Goal: Task Accomplishment & Management: Manage account settings

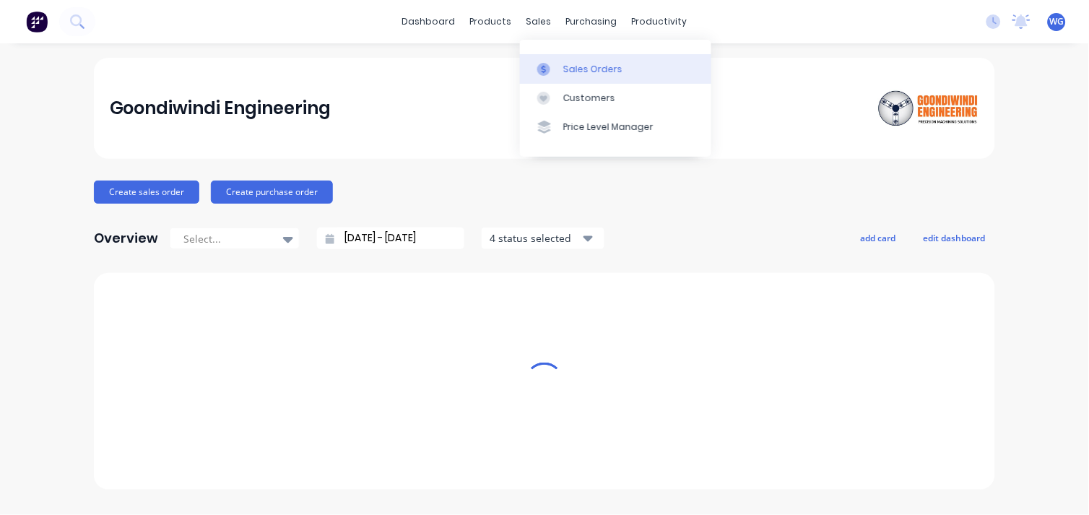
click at [592, 74] on div "Sales Orders" at bounding box center [592, 69] width 59 height 13
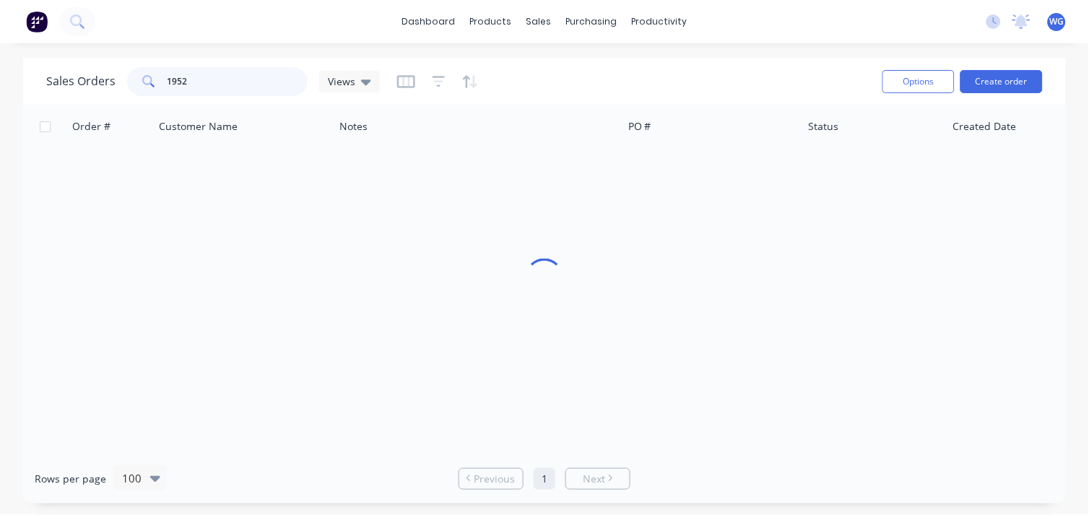
drag, startPoint x: 212, startPoint y: 92, endPoint x: 128, endPoint y: 95, distance: 83.8
click at [128, 95] on div "1952" at bounding box center [217, 81] width 180 height 29
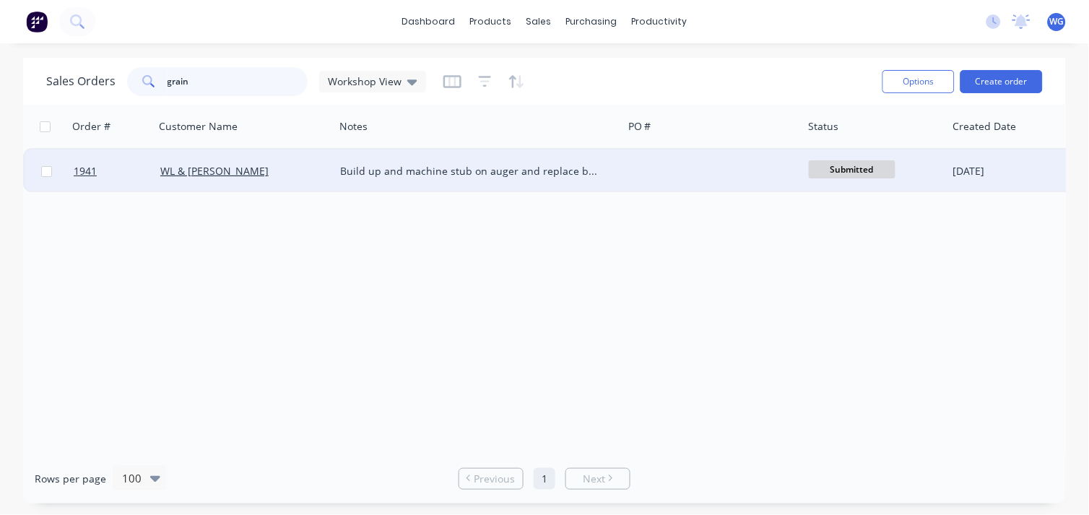
type input "grain"
click at [300, 167] on div "WL & [PERSON_NAME]" at bounding box center [240, 171] width 160 height 14
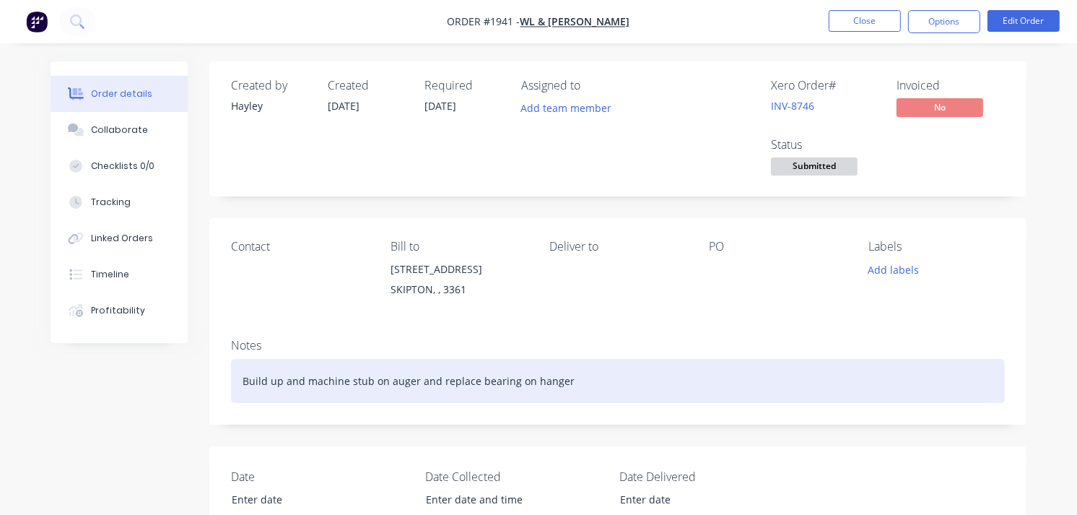
click at [578, 381] on div "Build up and machine stub on auger and replace bearing on hanger" at bounding box center [618, 381] width 774 height 44
click at [655, 383] on div "Build up and machine stub on auger and replace bearing on hanger and replace dr…" at bounding box center [618, 381] width 774 height 44
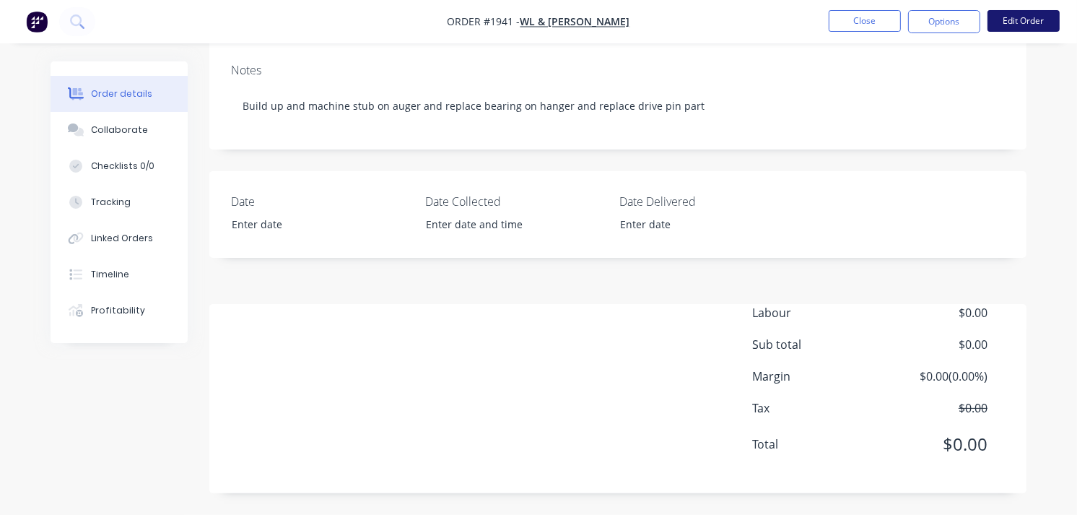
click at [1033, 26] on button "Edit Order" at bounding box center [1024, 21] width 72 height 22
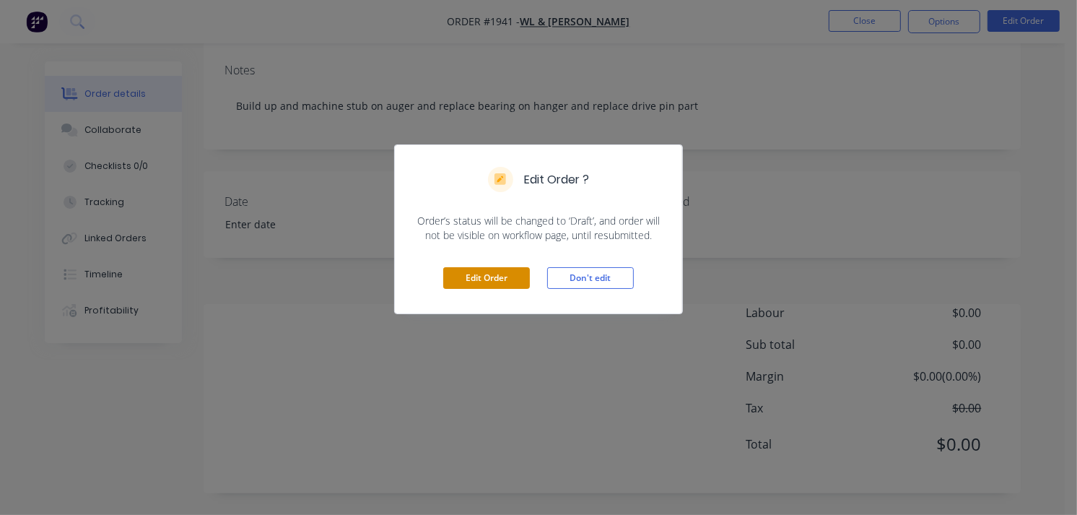
click at [494, 279] on button "Edit Order" at bounding box center [486, 278] width 87 height 22
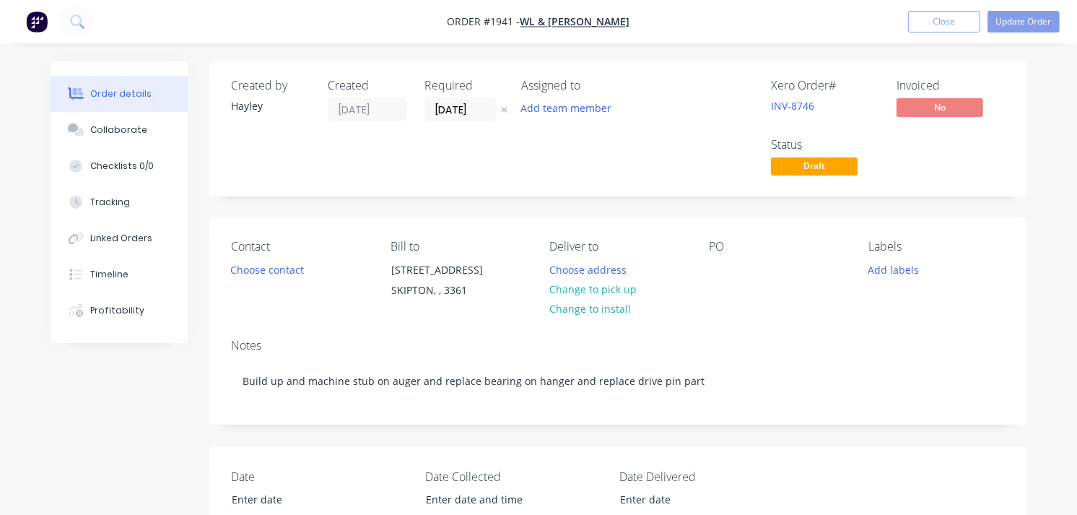
scroll to position [510, 0]
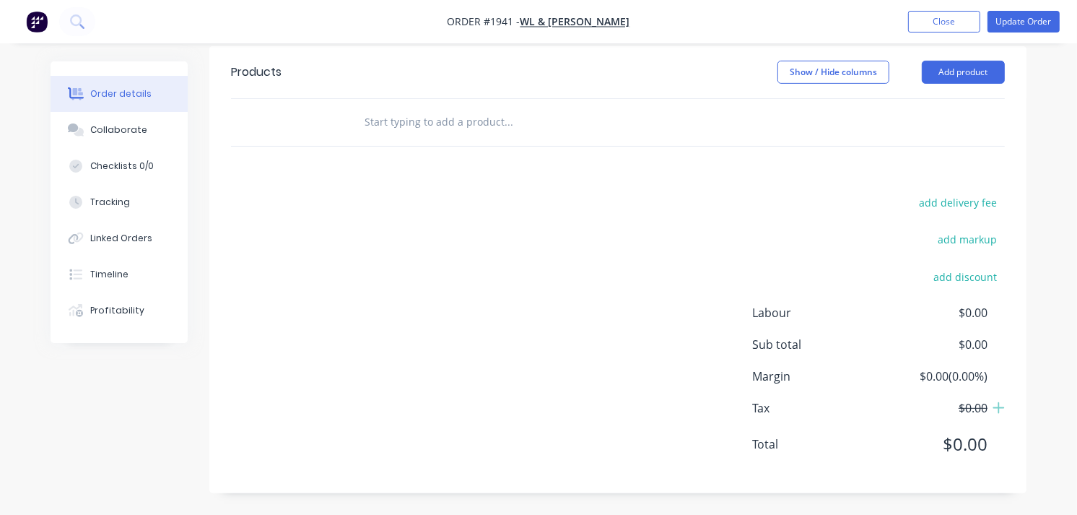
click at [494, 143] on div at bounding box center [607, 122] width 520 height 47
click at [434, 125] on input "text" at bounding box center [508, 122] width 289 height 29
type input "1"
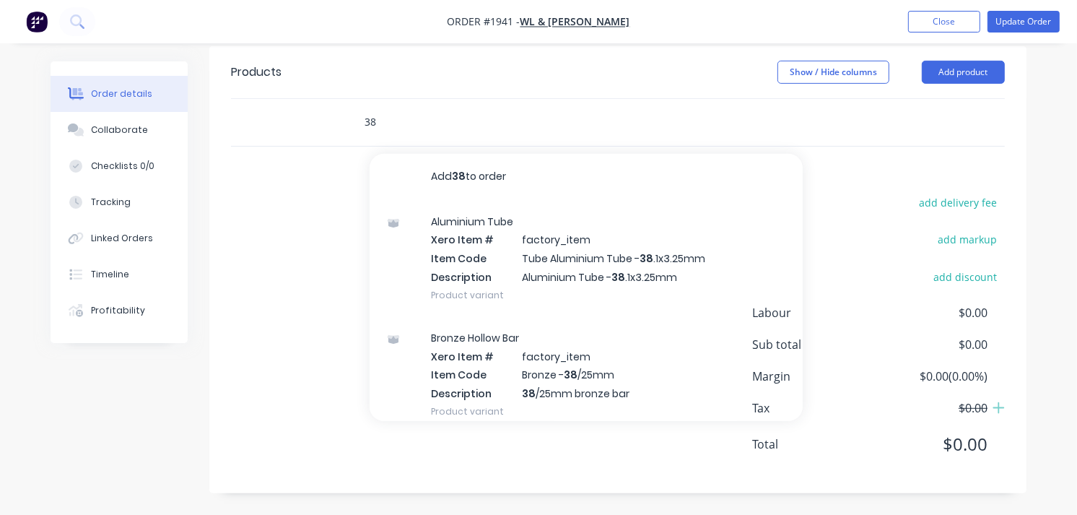
type input "3"
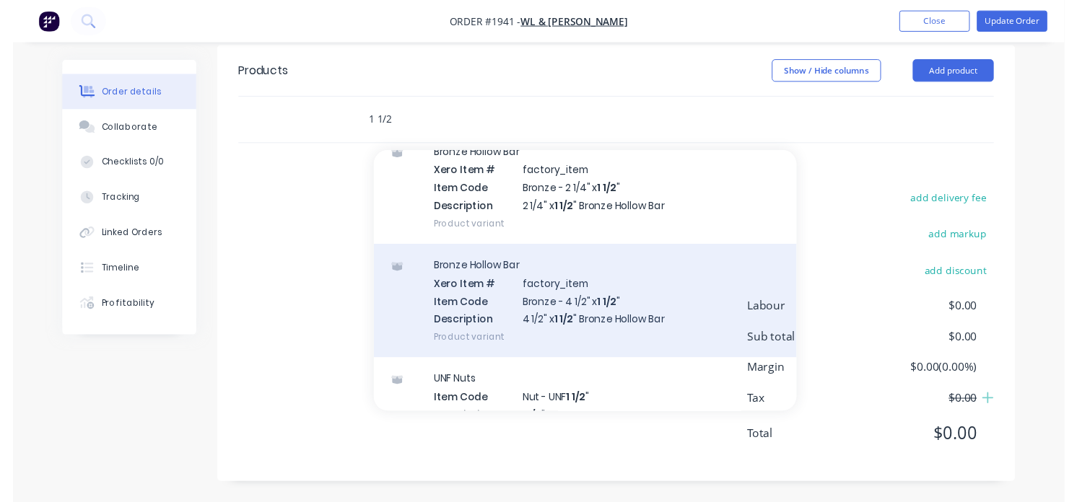
scroll to position [722, 0]
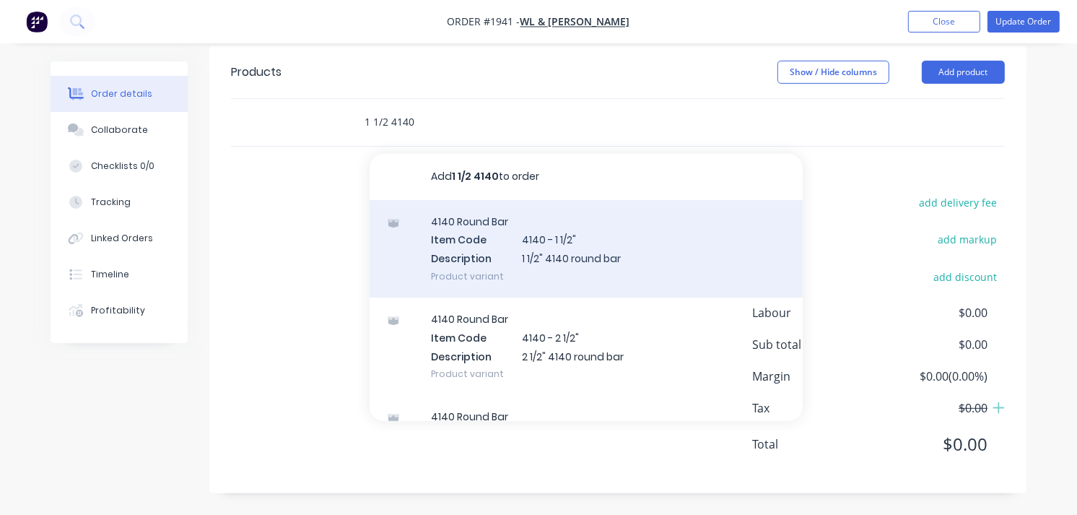
type input "1 1/2 4140"
click at [591, 250] on div "4140 Round Bar Item Code 4140 - 1 1/2" Description 1 1/2" 4140 round bar Produc…" at bounding box center [586, 248] width 433 height 97
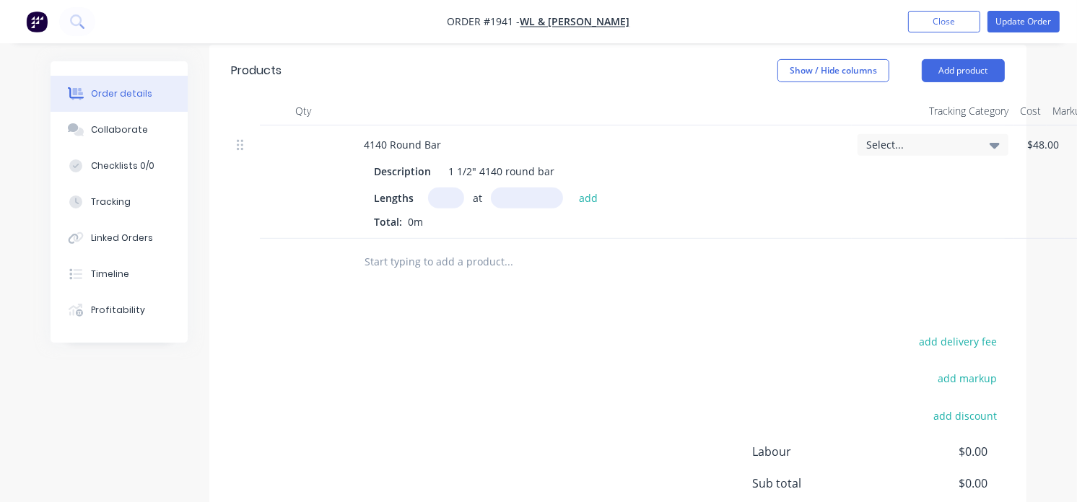
click at [443, 193] on input "text" at bounding box center [446, 198] width 36 height 21
type input "1"
click at [507, 197] on input "text" at bounding box center [527, 198] width 72 height 21
type input "150mm"
click at [587, 197] on button "add" at bounding box center [589, 197] width 34 height 19
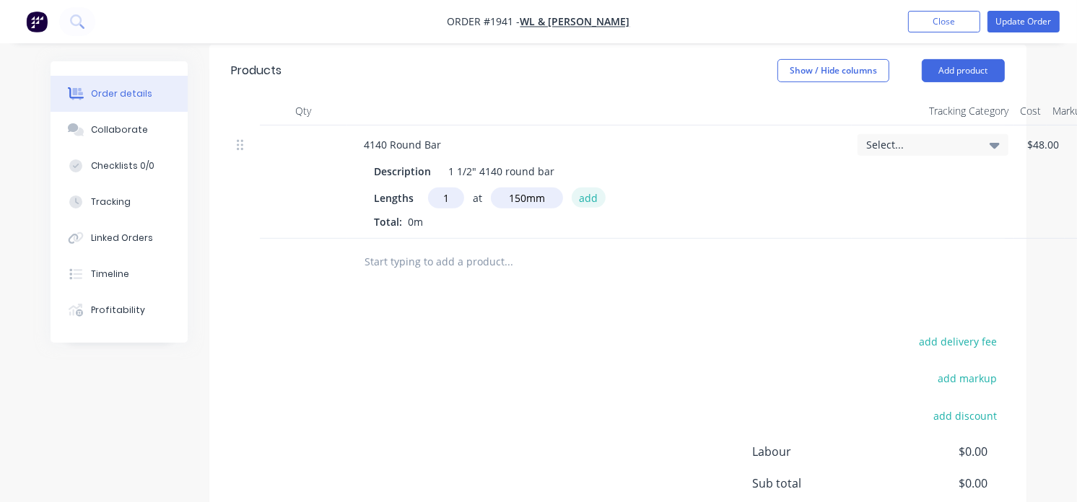
type input "$20.25"
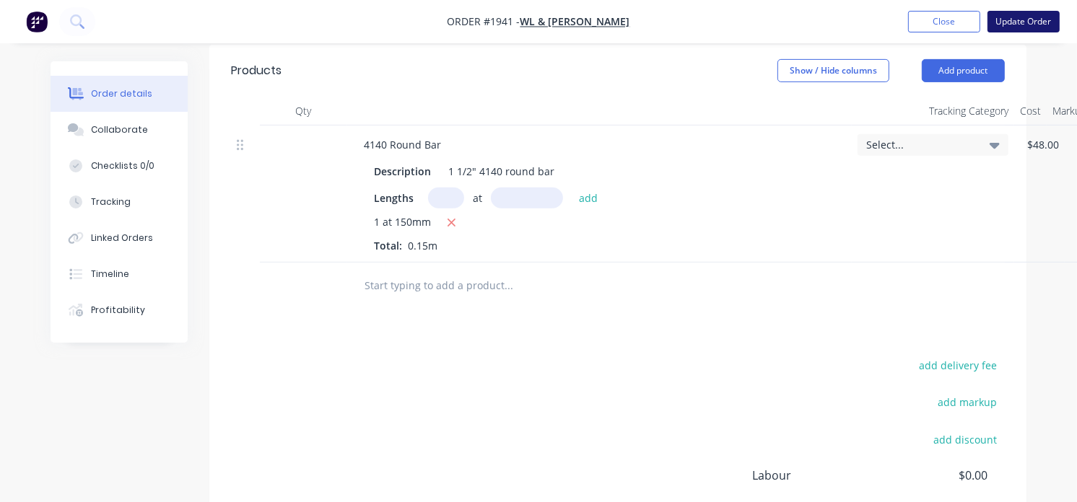
click at [1055, 25] on button "Update Order" at bounding box center [1024, 22] width 72 height 22
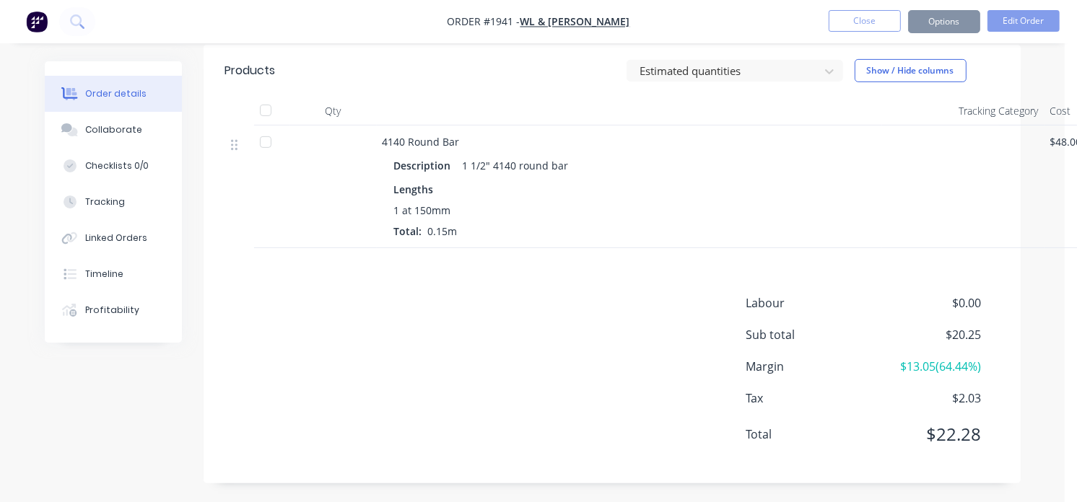
scroll to position [0, 0]
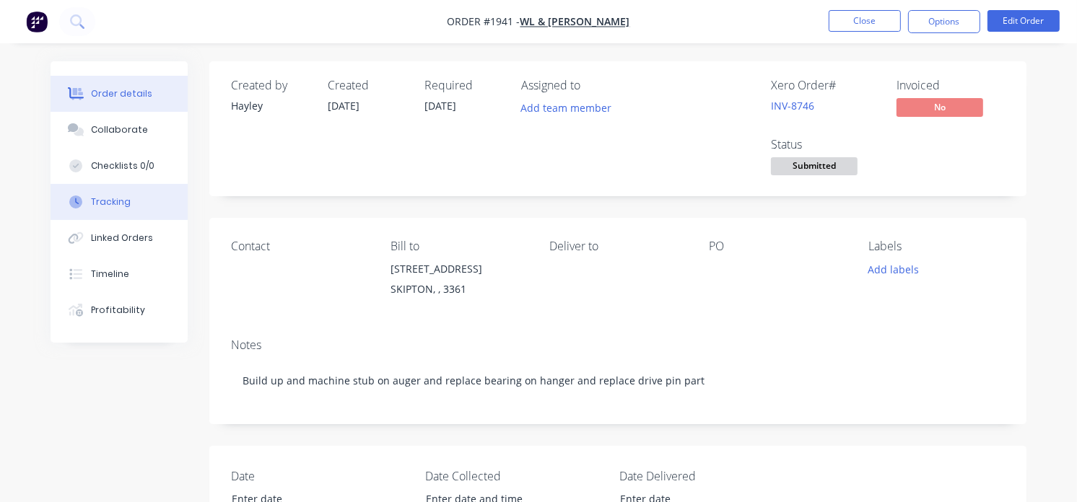
click at [117, 206] on div "Tracking" at bounding box center [111, 202] width 40 height 13
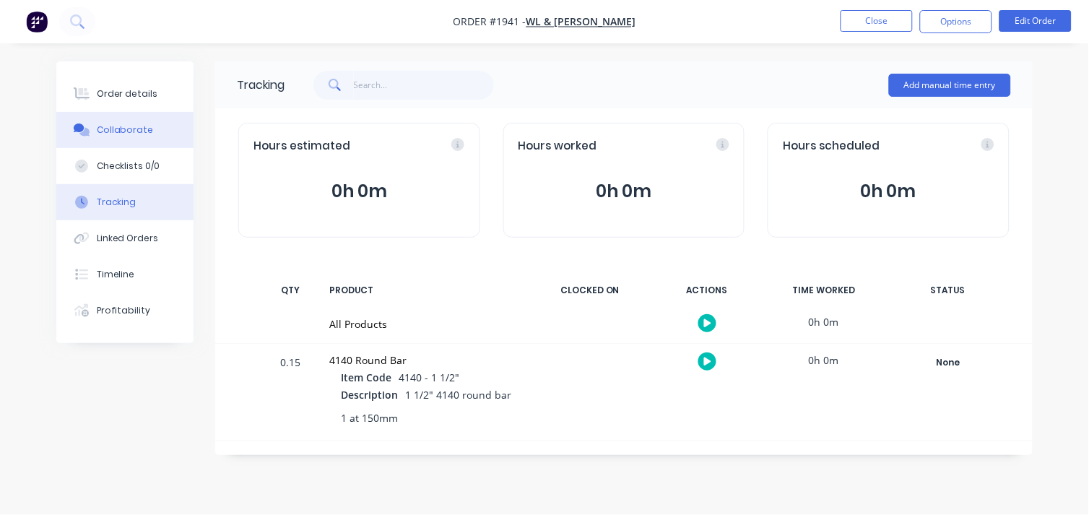
click at [116, 126] on div "Collaborate" at bounding box center [125, 129] width 57 height 13
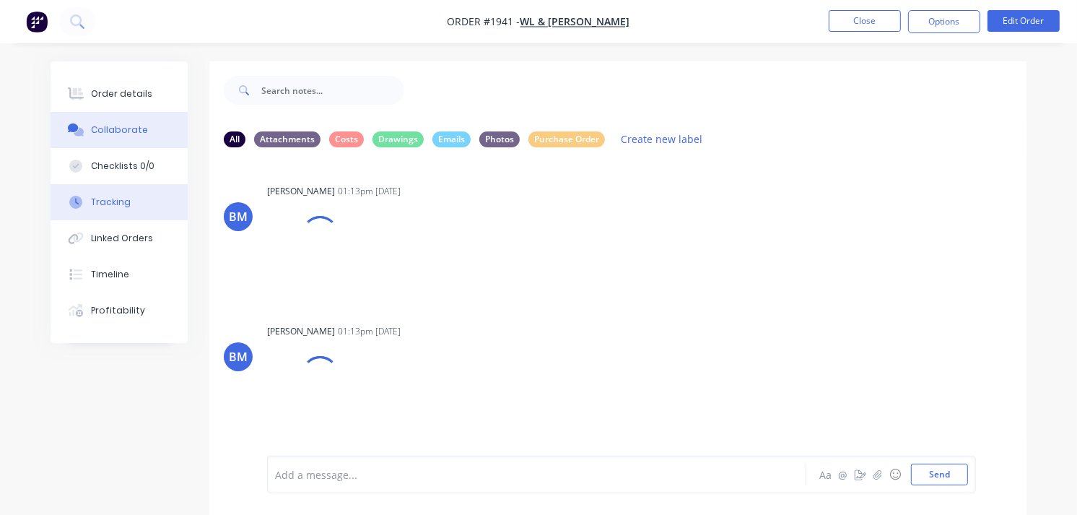
click at [110, 201] on div "Tracking" at bounding box center [111, 202] width 40 height 13
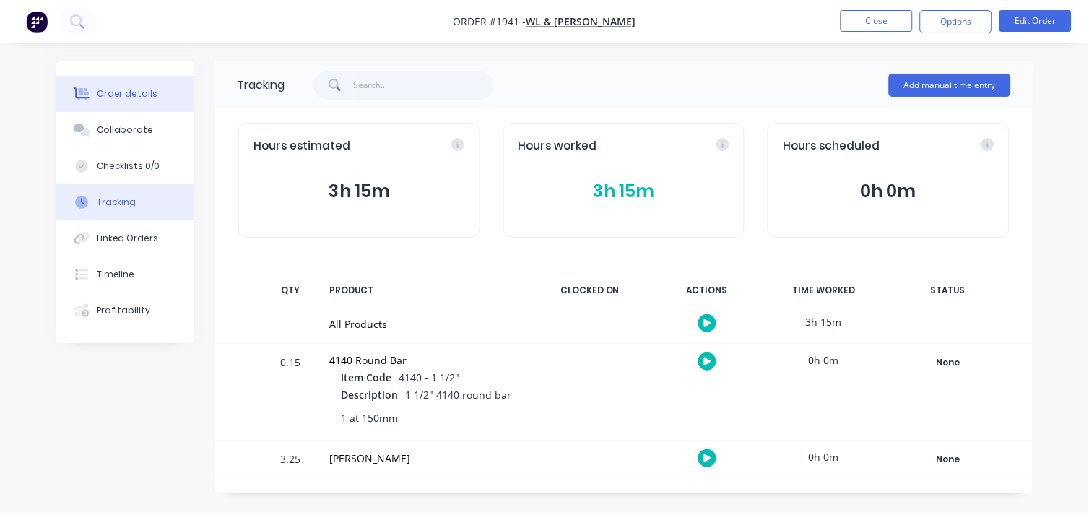
click at [131, 95] on div "Order details" at bounding box center [127, 93] width 61 height 13
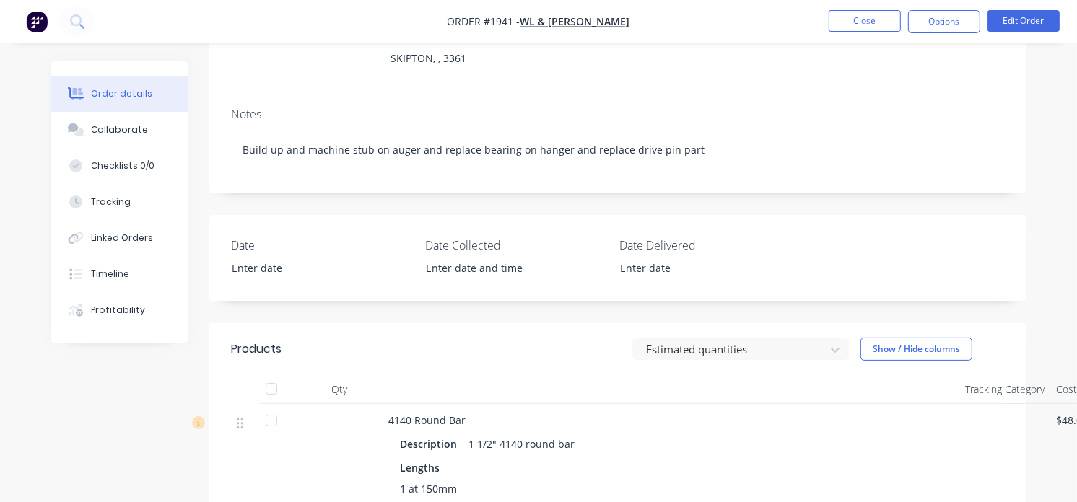
scroll to position [113, 0]
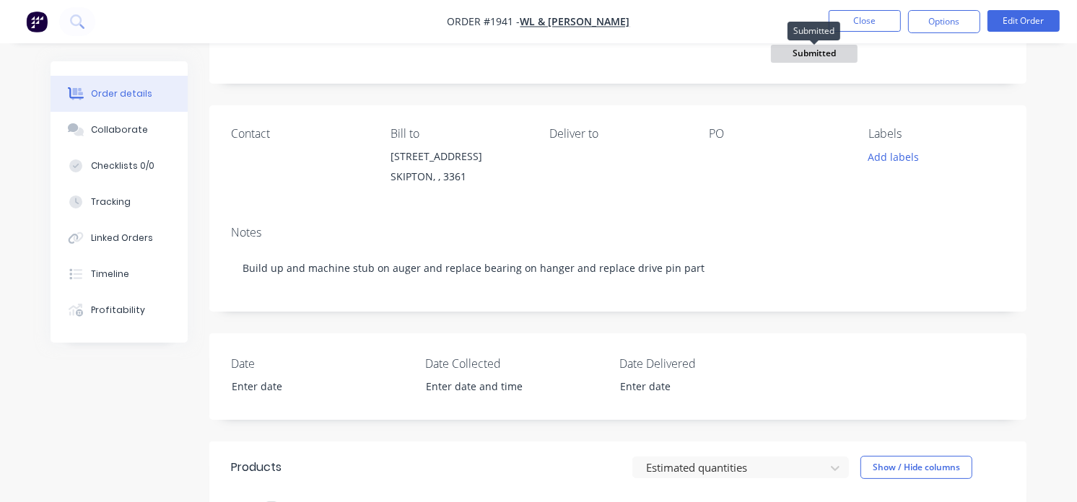
click at [827, 52] on span "Submitted" at bounding box center [814, 54] width 87 height 18
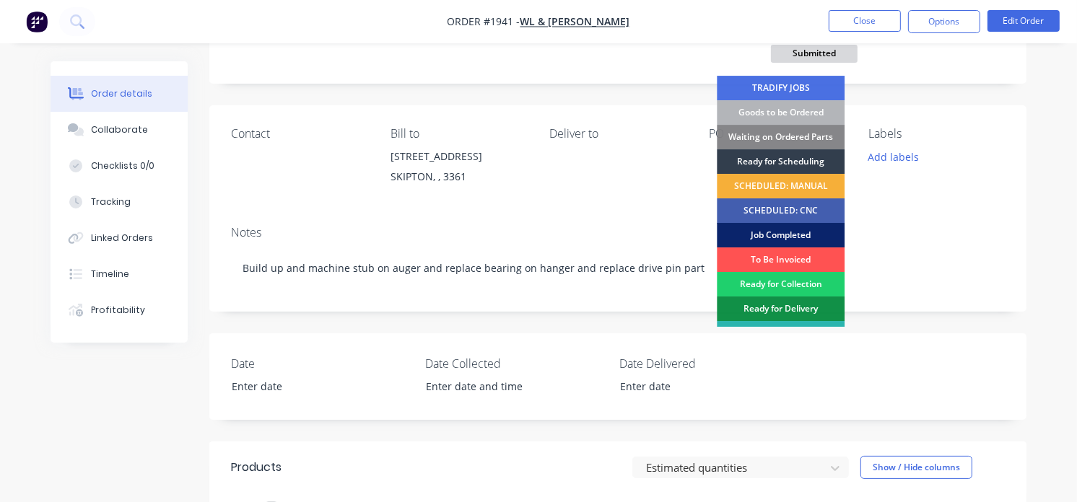
click at [788, 231] on div "Job Completed" at bounding box center [781, 235] width 128 height 25
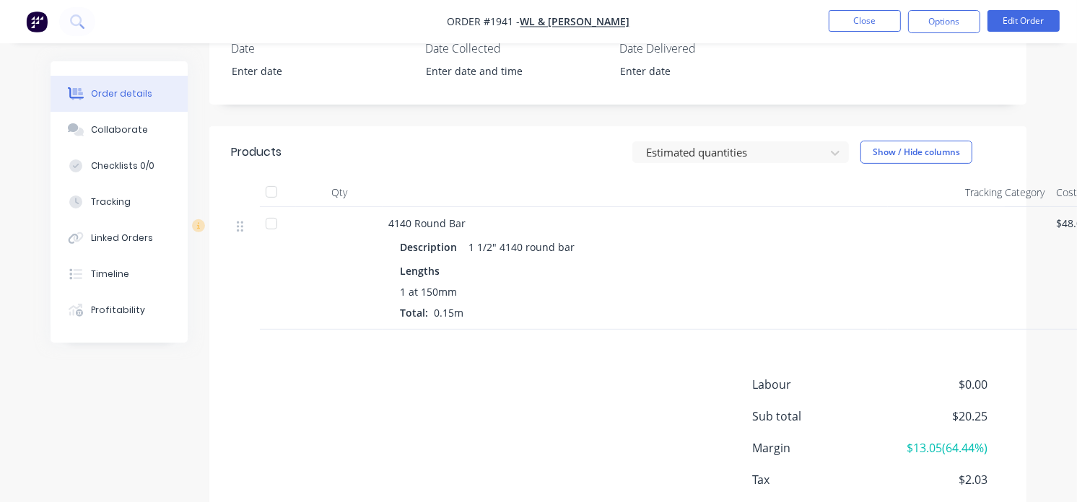
scroll to position [514, 0]
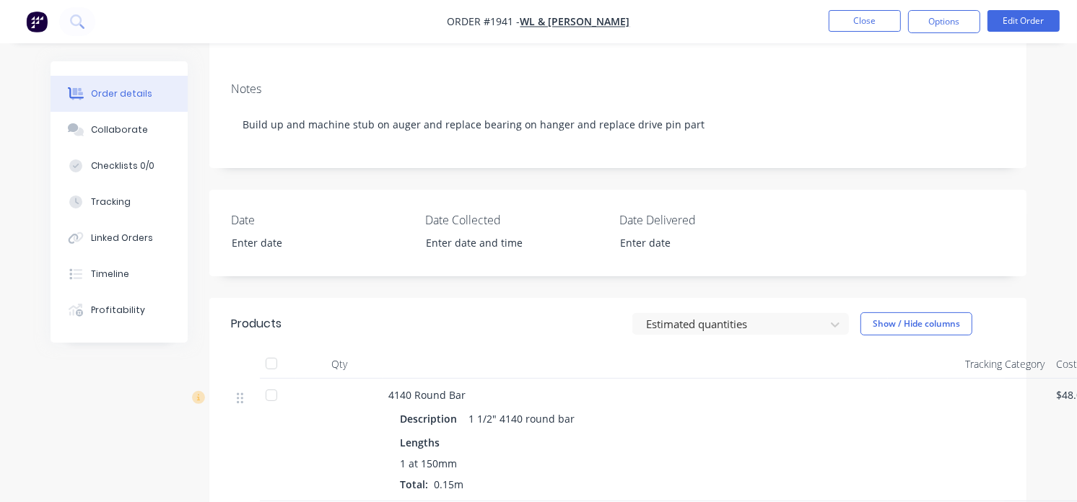
scroll to position [152, 0]
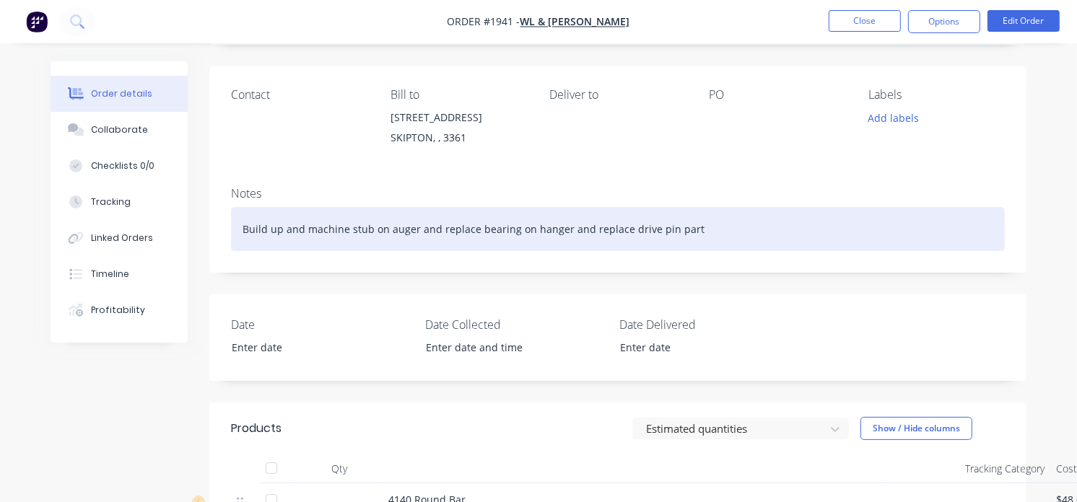
click at [710, 231] on div "Build up and machine stub on auger and replace bearing on hanger and replace dr…" at bounding box center [618, 229] width 774 height 44
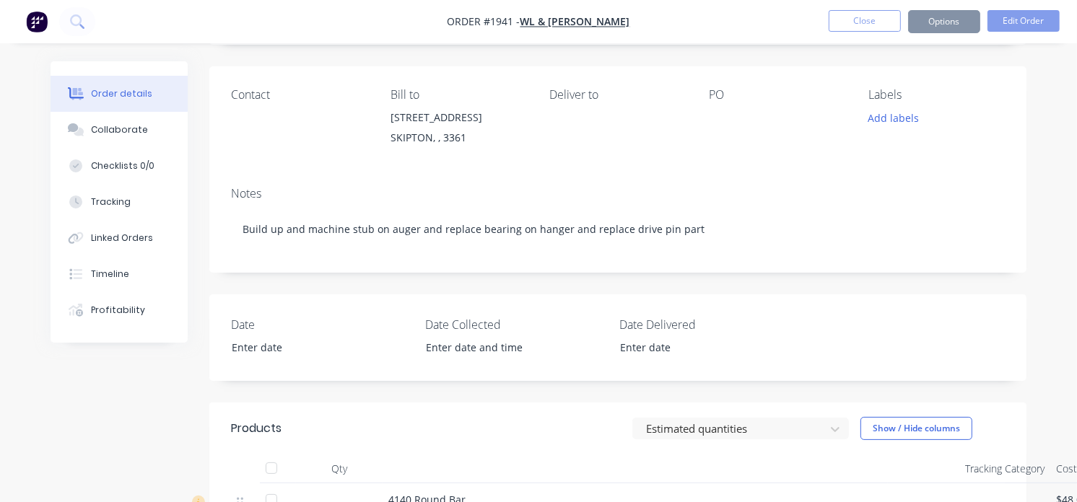
click at [27, 23] on img "button" at bounding box center [37, 22] width 22 height 22
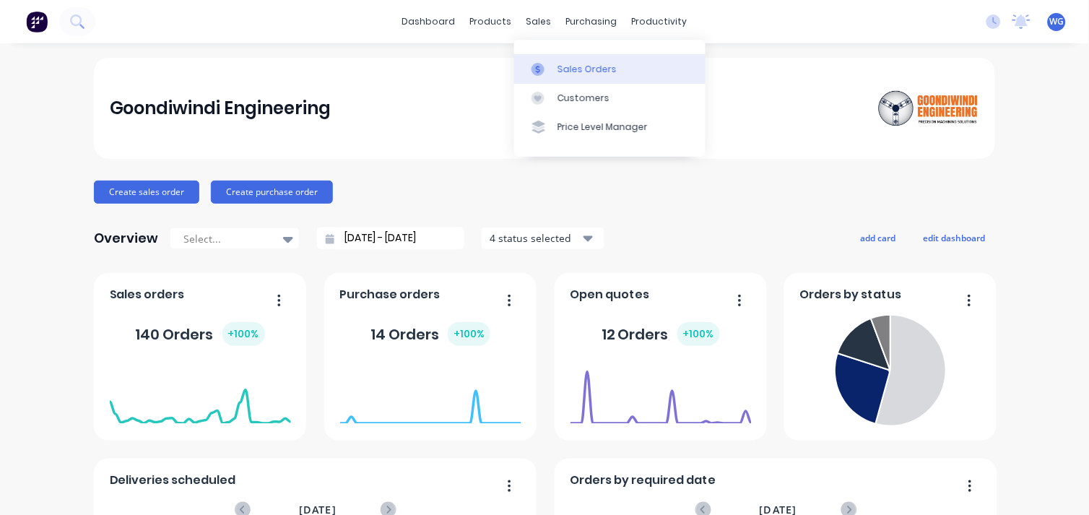
click at [569, 66] on div "Sales Orders" at bounding box center [586, 69] width 59 height 13
